Goal: Task Accomplishment & Management: Manage account settings

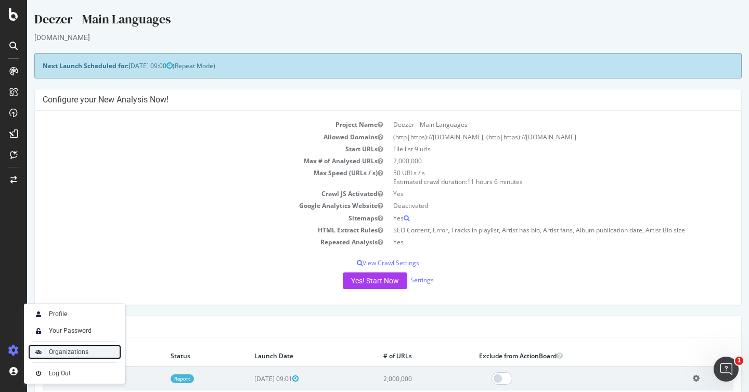
click at [70, 349] on div "Organizations" at bounding box center [69, 352] width 40 height 8
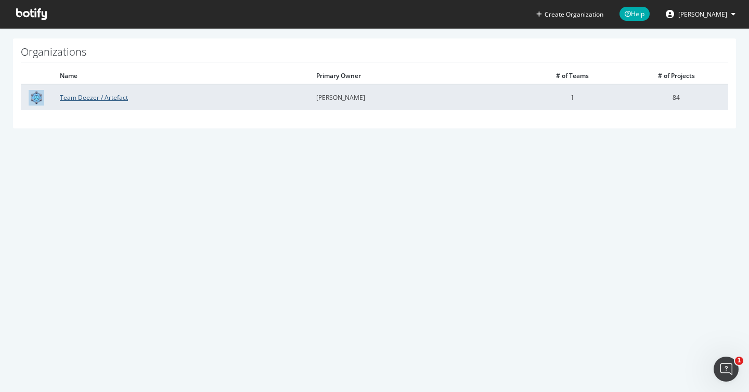
click at [115, 96] on link "Team Deezer / Artefact" at bounding box center [94, 97] width 68 height 9
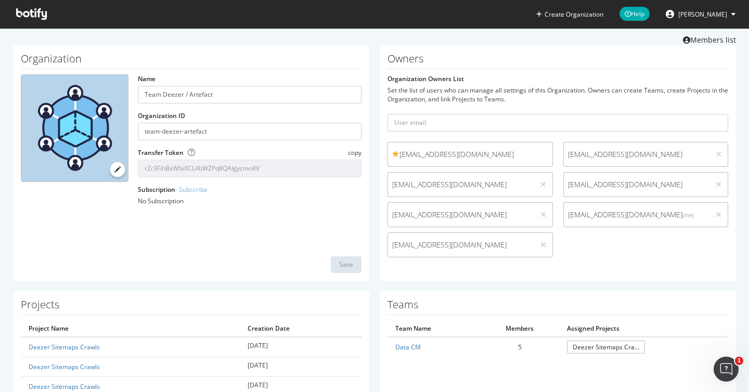
scroll to position [33, 0]
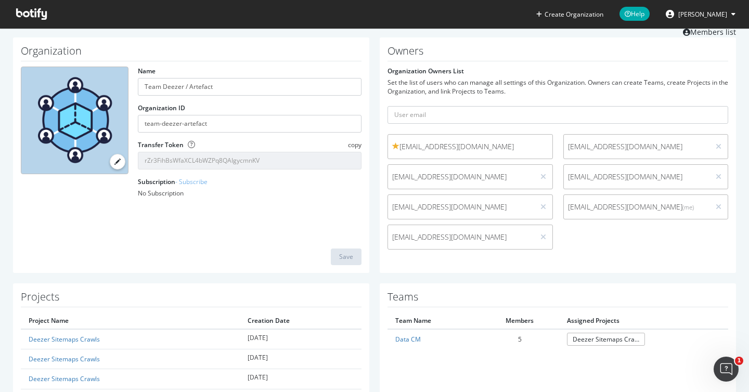
click at [455, 140] on div "malcouffe@deezer.com" at bounding box center [470, 146] width 165 height 25
click at [457, 148] on span "malcouffe@deezer.com" at bounding box center [470, 146] width 156 height 10
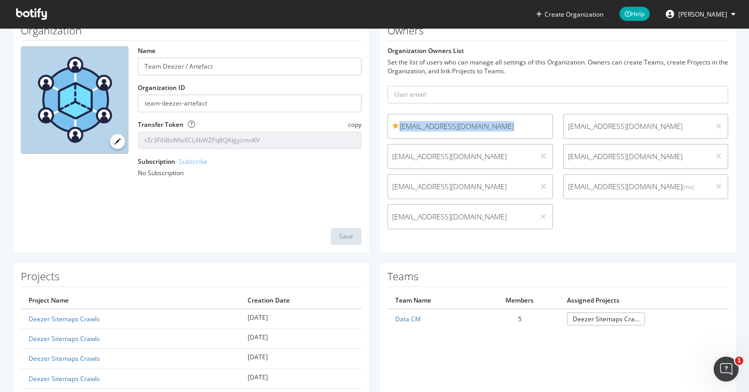
scroll to position [0, 0]
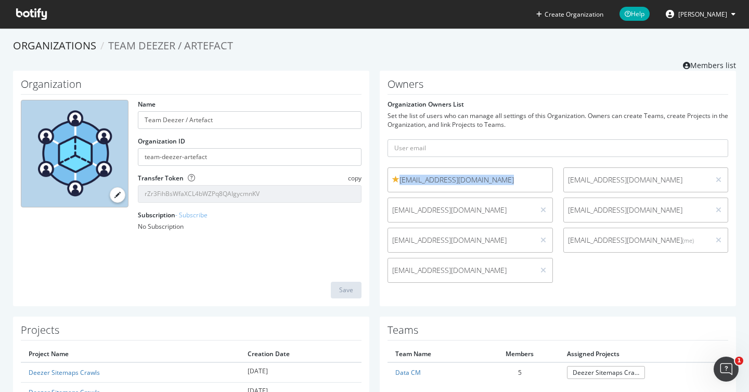
click at [506, 290] on div "Owners Organization Owners List Set the list of users who can manage all settin…" at bounding box center [558, 189] width 356 height 236
click at [625, 146] on input "text" at bounding box center [558, 148] width 341 height 18
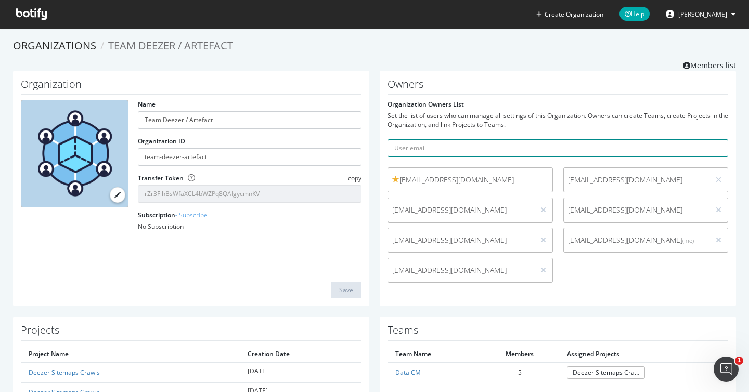
paste input "gleclercq-ext@deezer.com"
type input "gleclercq-ext@deezer.com"
click at [711, 139] on button "submit" at bounding box center [720, 148] width 18 height 18
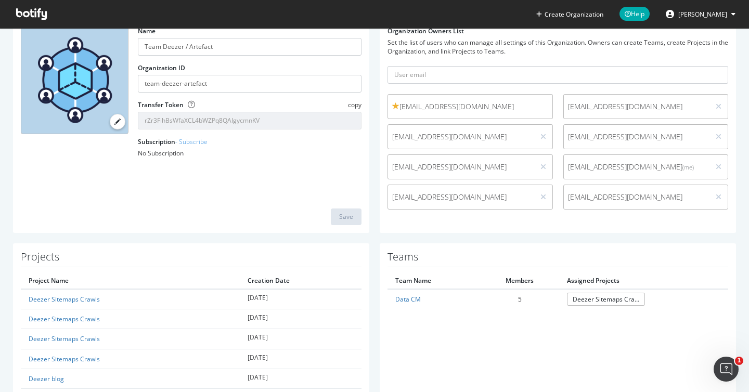
scroll to position [74, 0]
click at [716, 192] on icon at bounding box center [719, 195] width 6 height 7
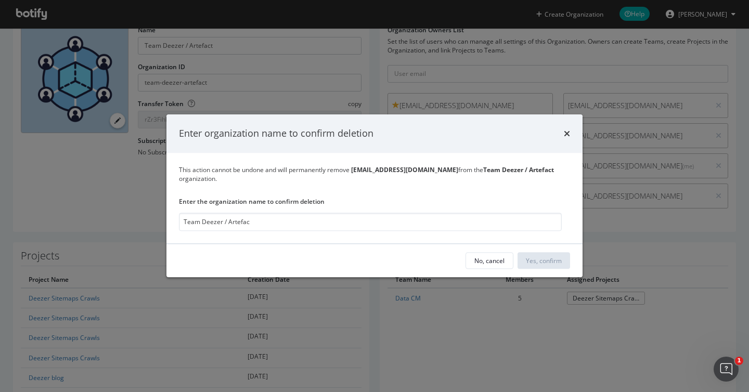
type input "Team Deezer / Artefact"
click at [554, 254] on div "Yes, confirm" at bounding box center [544, 261] width 36 height 16
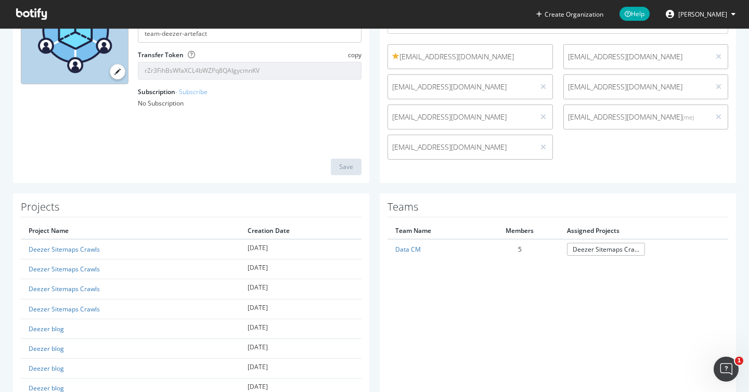
scroll to position [0, 0]
